Goal: Obtain resource: Obtain resource

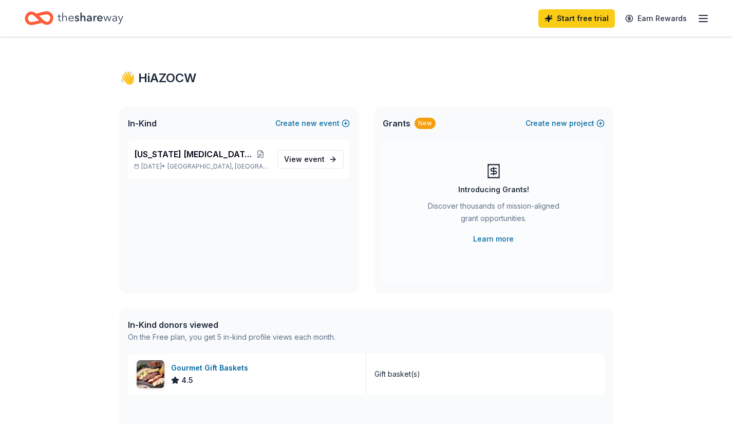
click at [108, 23] on icon "Home" at bounding box center [91, 18] width 66 height 21
click at [706, 16] on icon "button" at bounding box center [703, 18] width 12 height 12
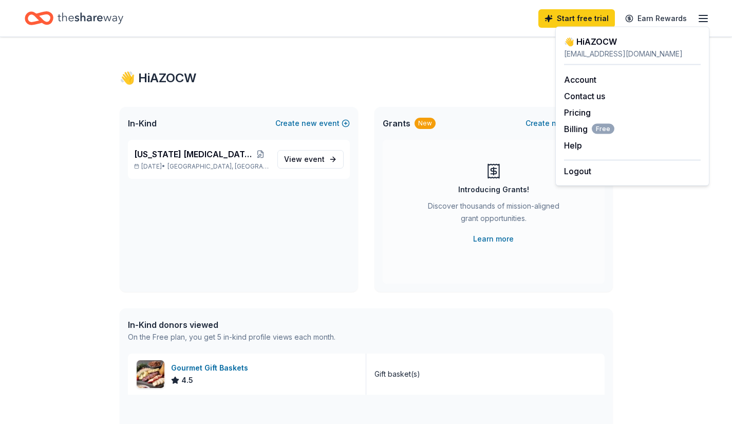
click at [94, 14] on icon "Home" at bounding box center [91, 18] width 66 height 21
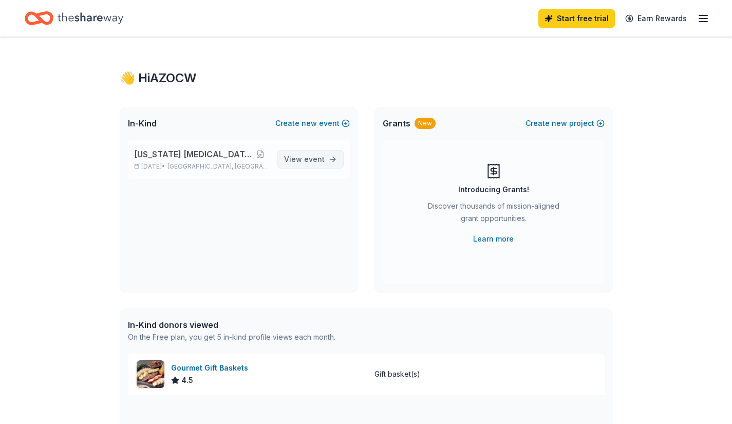
click at [301, 159] on span "View event" at bounding box center [304, 159] width 41 height 12
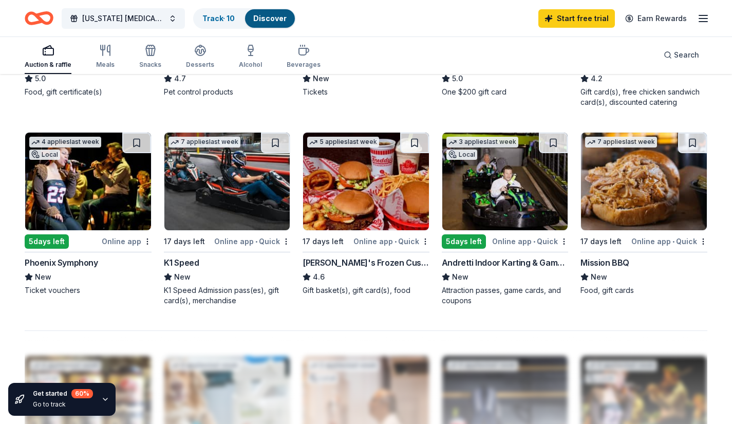
scroll to position [651, 0]
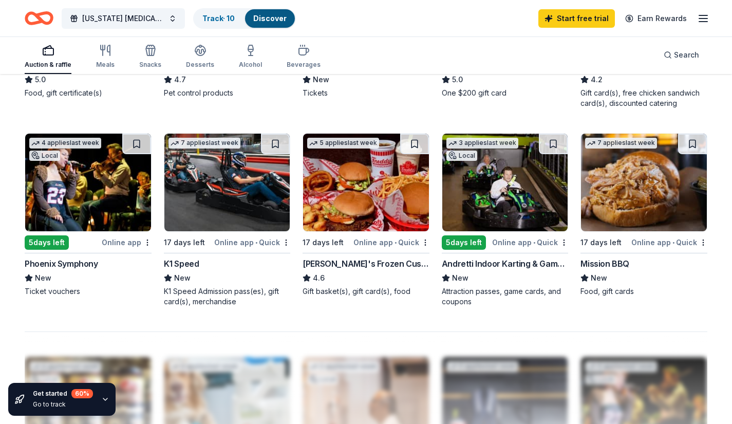
click at [229, 192] on img at bounding box center [227, 183] width 126 height 98
click at [103, 192] on img at bounding box center [88, 183] width 126 height 98
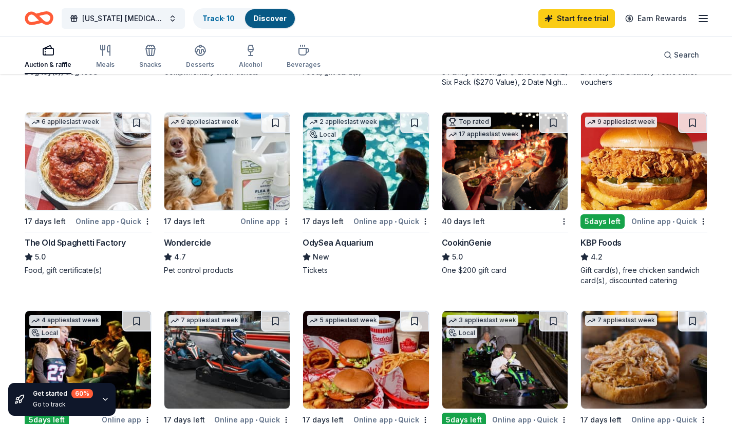
scroll to position [473, 0]
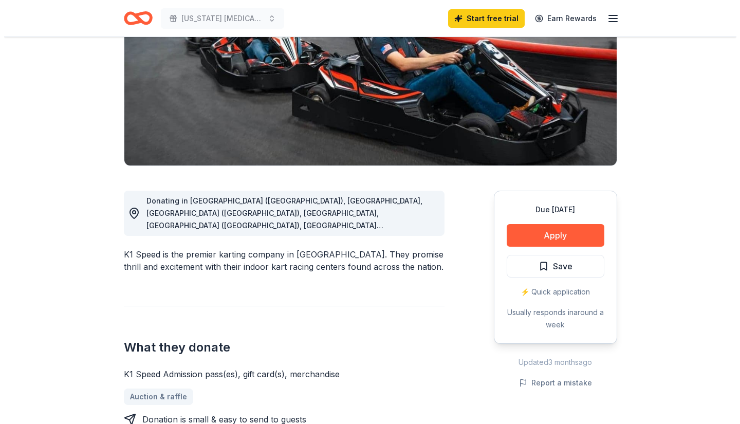
scroll to position [147, 0]
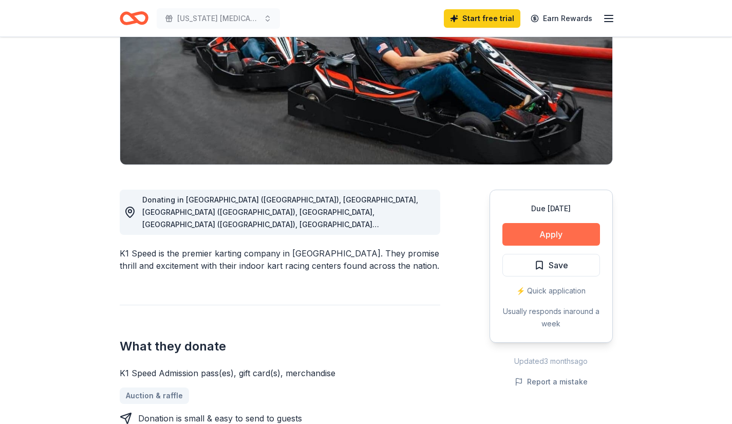
click at [517, 229] on button "Apply" at bounding box center [552, 234] width 98 height 23
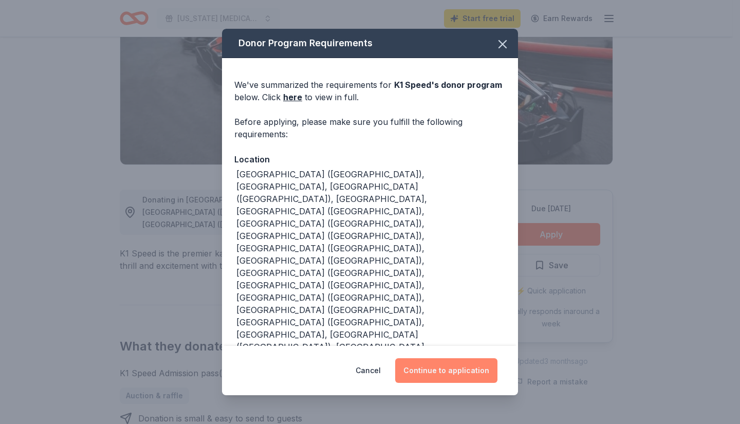
click at [446, 358] on button "Continue to application" at bounding box center [446, 370] width 102 height 25
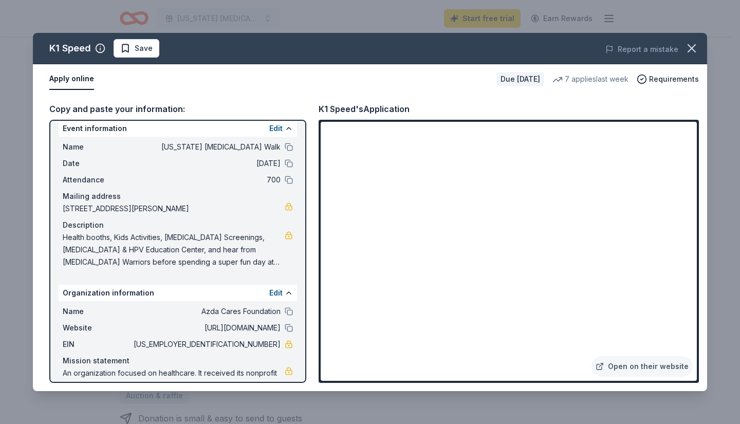
scroll to position [31, 0]
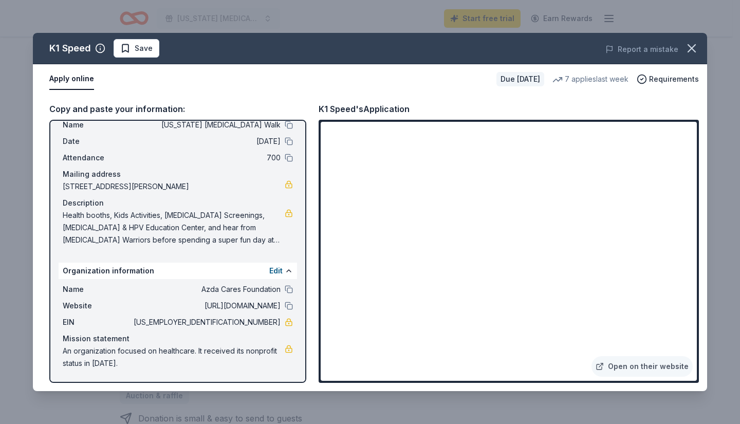
click at [244, 323] on span "92-2734429" at bounding box center [206, 322] width 149 height 12
